Goal: Task Accomplishment & Management: Complete application form

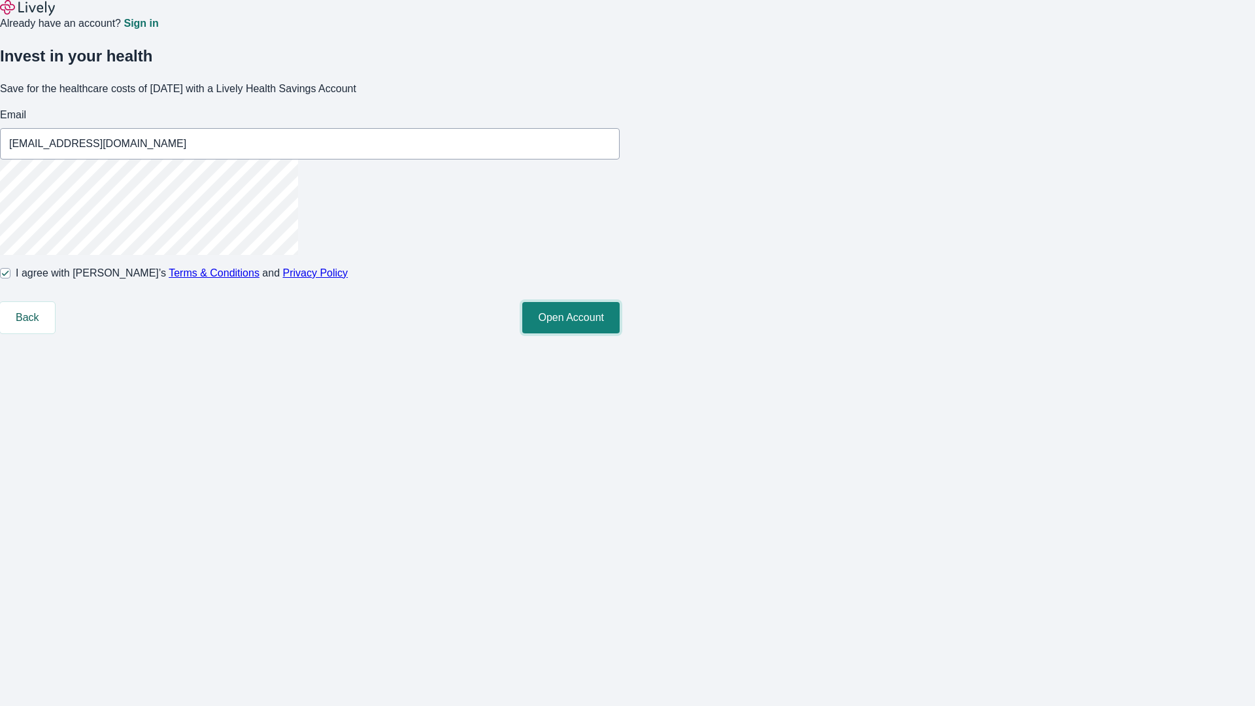
click at [620, 333] on button "Open Account" at bounding box center [570, 317] width 97 height 31
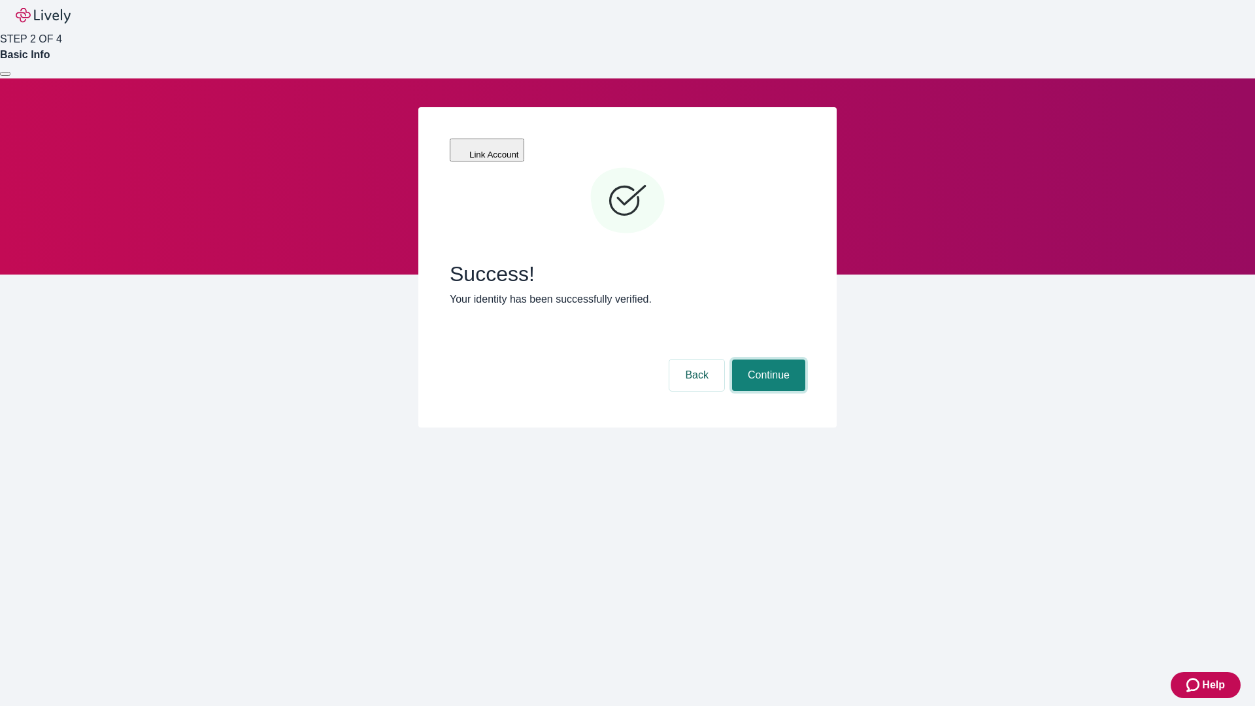
click at [767, 359] on button "Continue" at bounding box center [768, 374] width 73 height 31
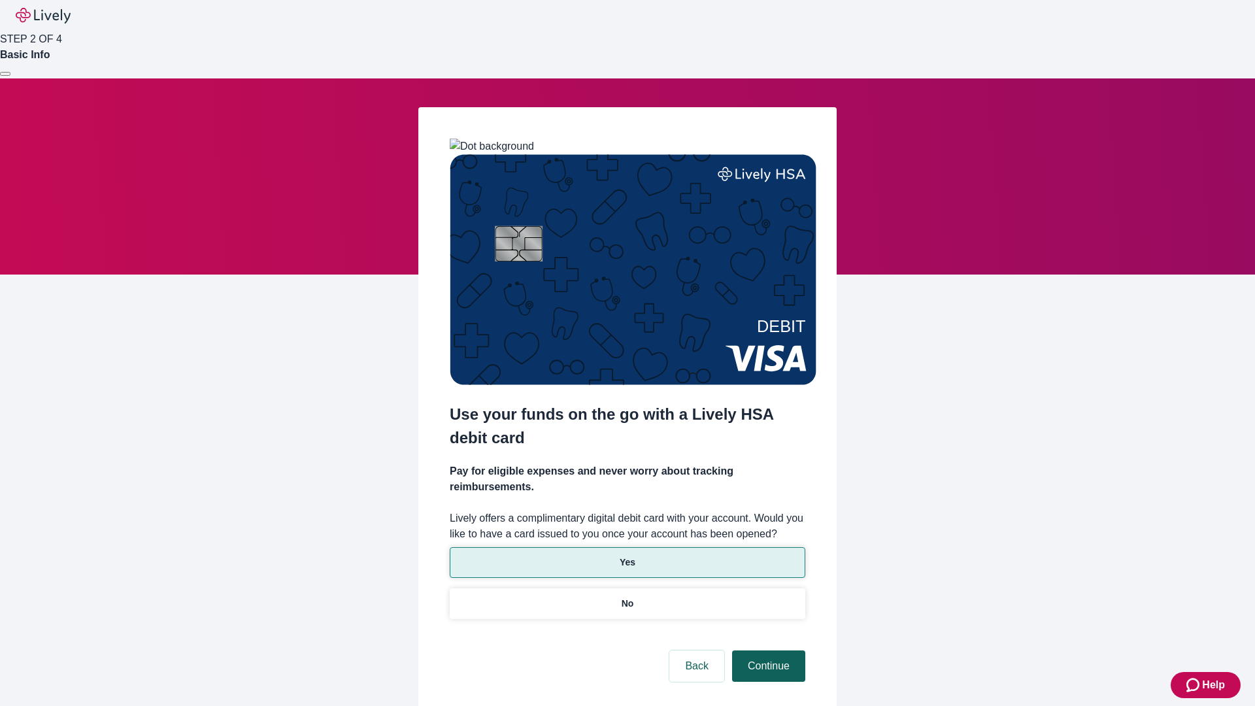
click at [627, 555] on p "Yes" at bounding box center [628, 562] width 16 height 14
click at [767, 650] on button "Continue" at bounding box center [768, 665] width 73 height 31
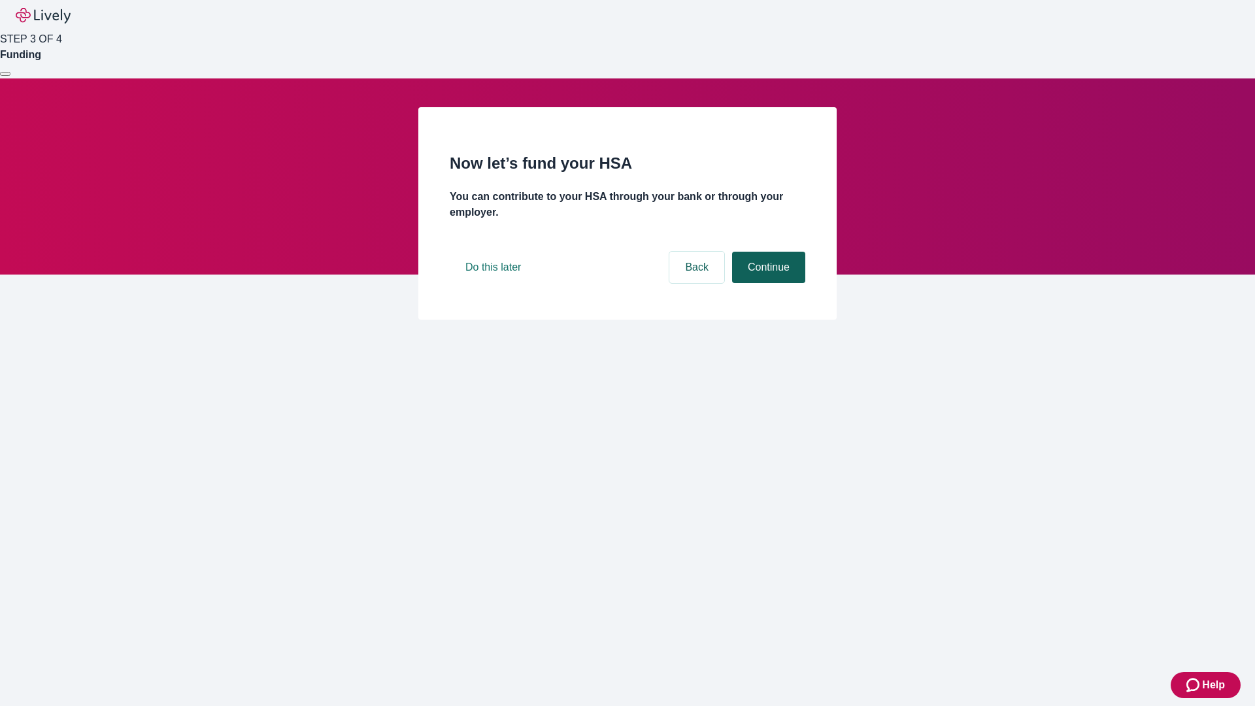
click at [767, 283] on button "Continue" at bounding box center [768, 267] width 73 height 31
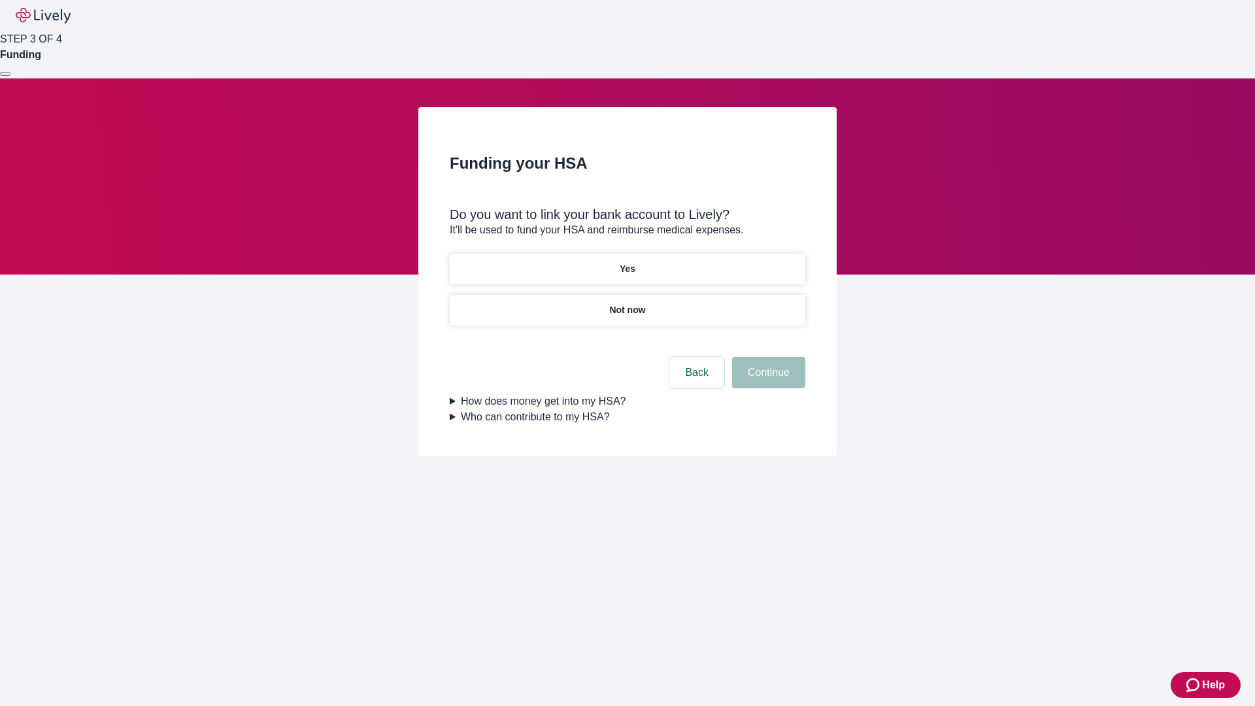
click at [627, 303] on p "Not now" at bounding box center [627, 310] width 36 height 14
click at [767, 380] on button "Continue" at bounding box center [768, 372] width 73 height 31
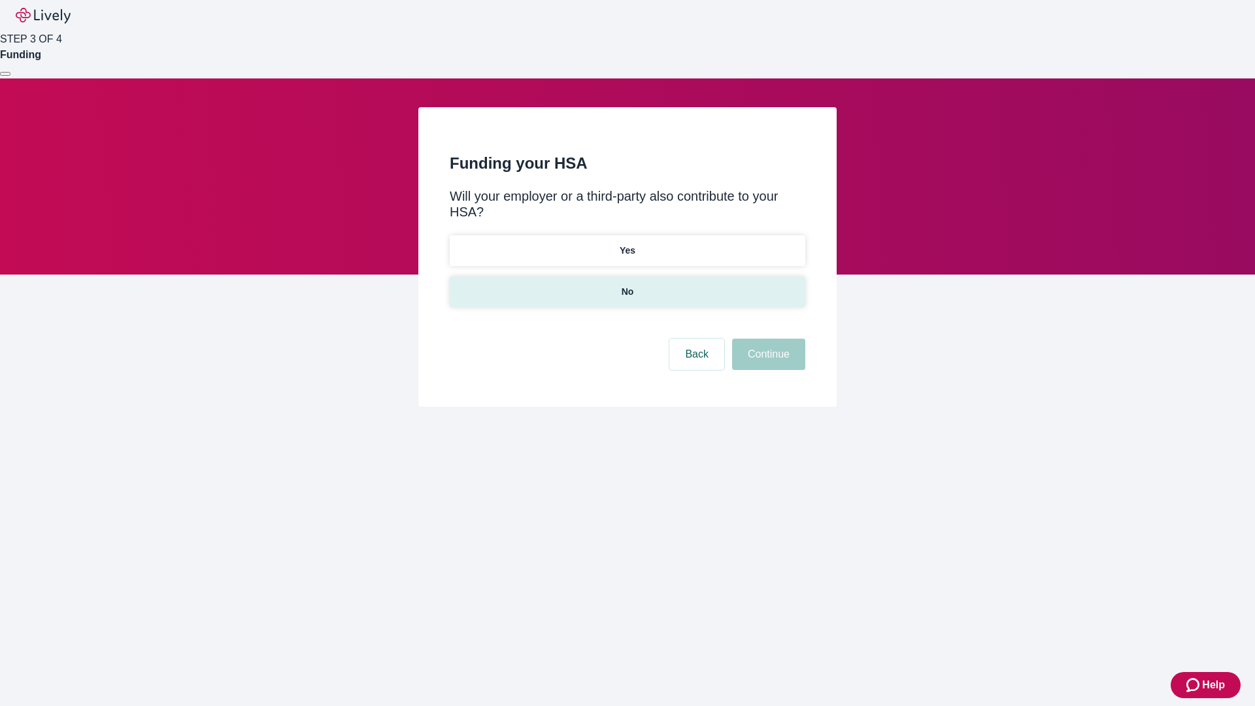
click at [627, 285] on p "No" at bounding box center [627, 292] width 12 height 14
click at [767, 339] on button "Continue" at bounding box center [768, 354] width 73 height 31
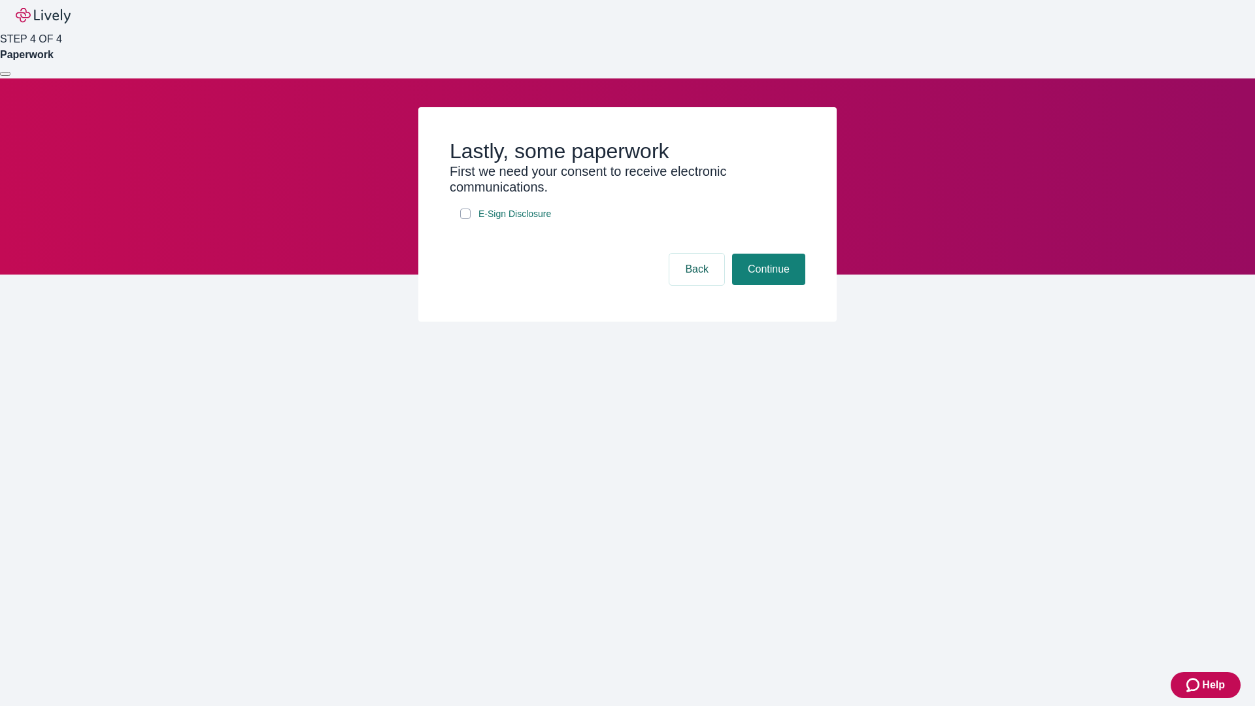
click at [465, 219] on input "E-Sign Disclosure" at bounding box center [465, 213] width 10 height 10
checkbox input "true"
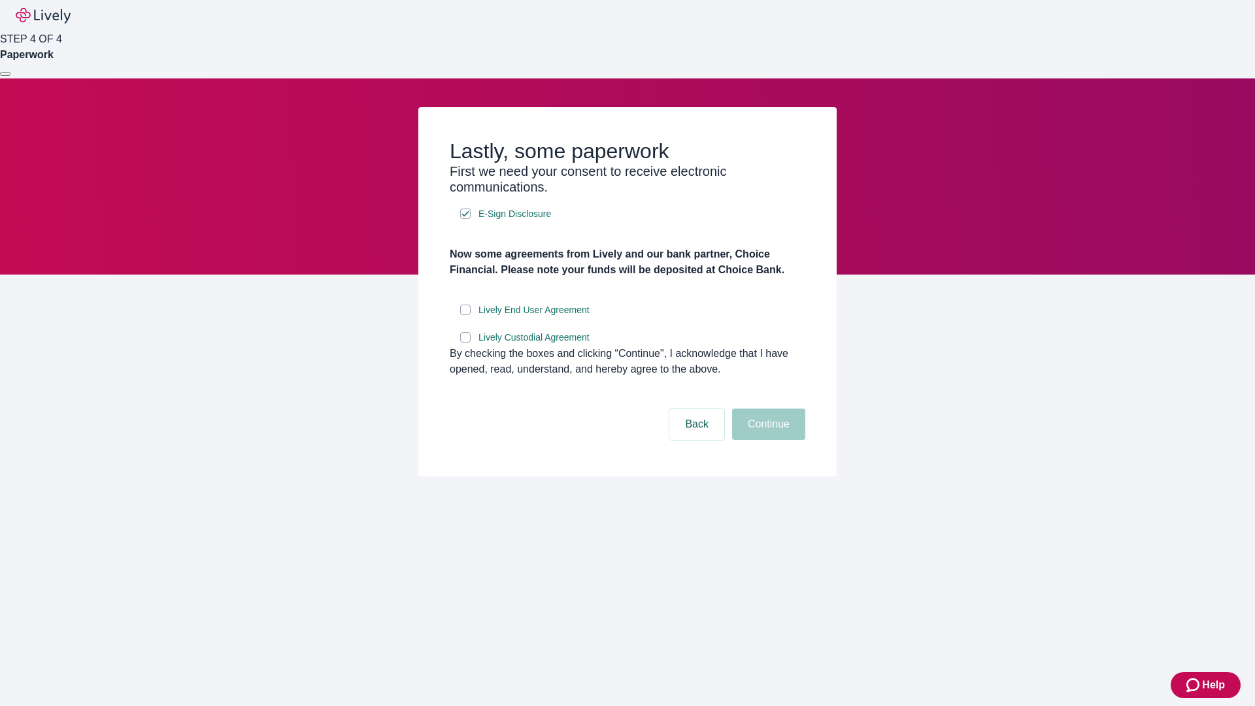
click at [465, 315] on input "Lively End User Agreement" at bounding box center [465, 310] width 10 height 10
checkbox input "true"
click at [465, 342] on input "Lively Custodial Agreement" at bounding box center [465, 337] width 10 height 10
checkbox input "true"
click at [767, 440] on button "Continue" at bounding box center [768, 423] width 73 height 31
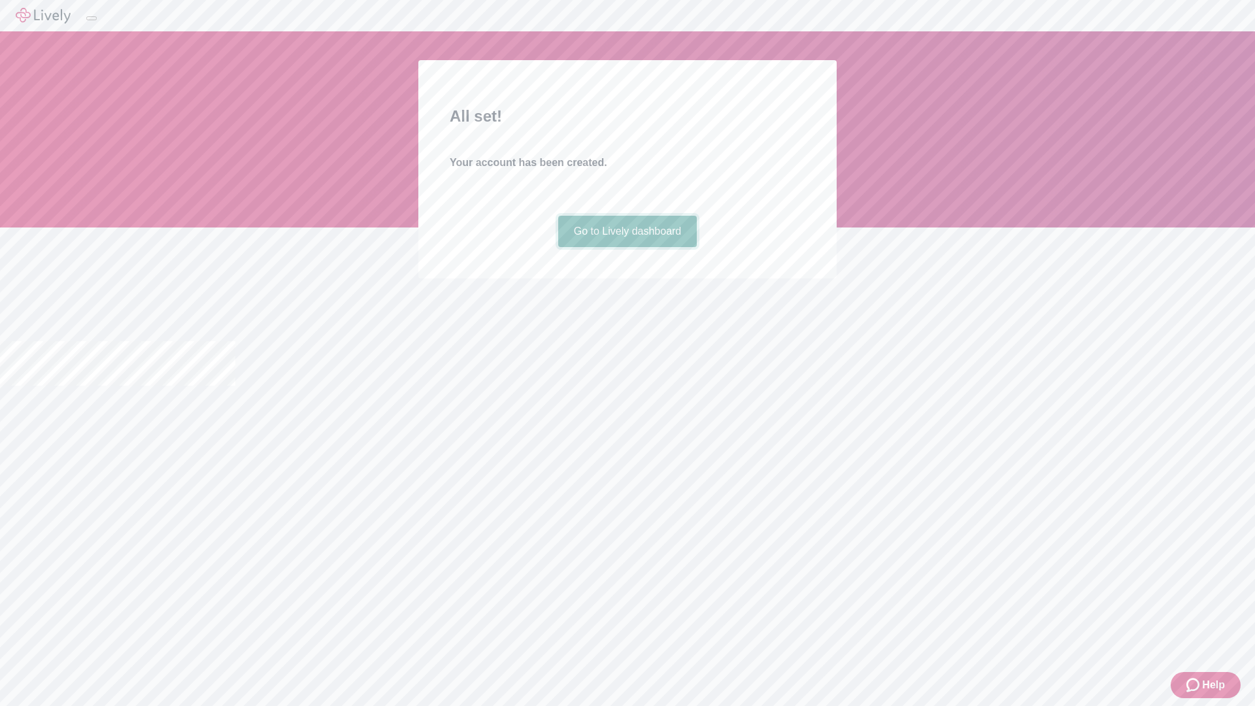
click at [627, 247] on link "Go to Lively dashboard" at bounding box center [627, 231] width 139 height 31
